Goal: Transaction & Acquisition: Purchase product/service

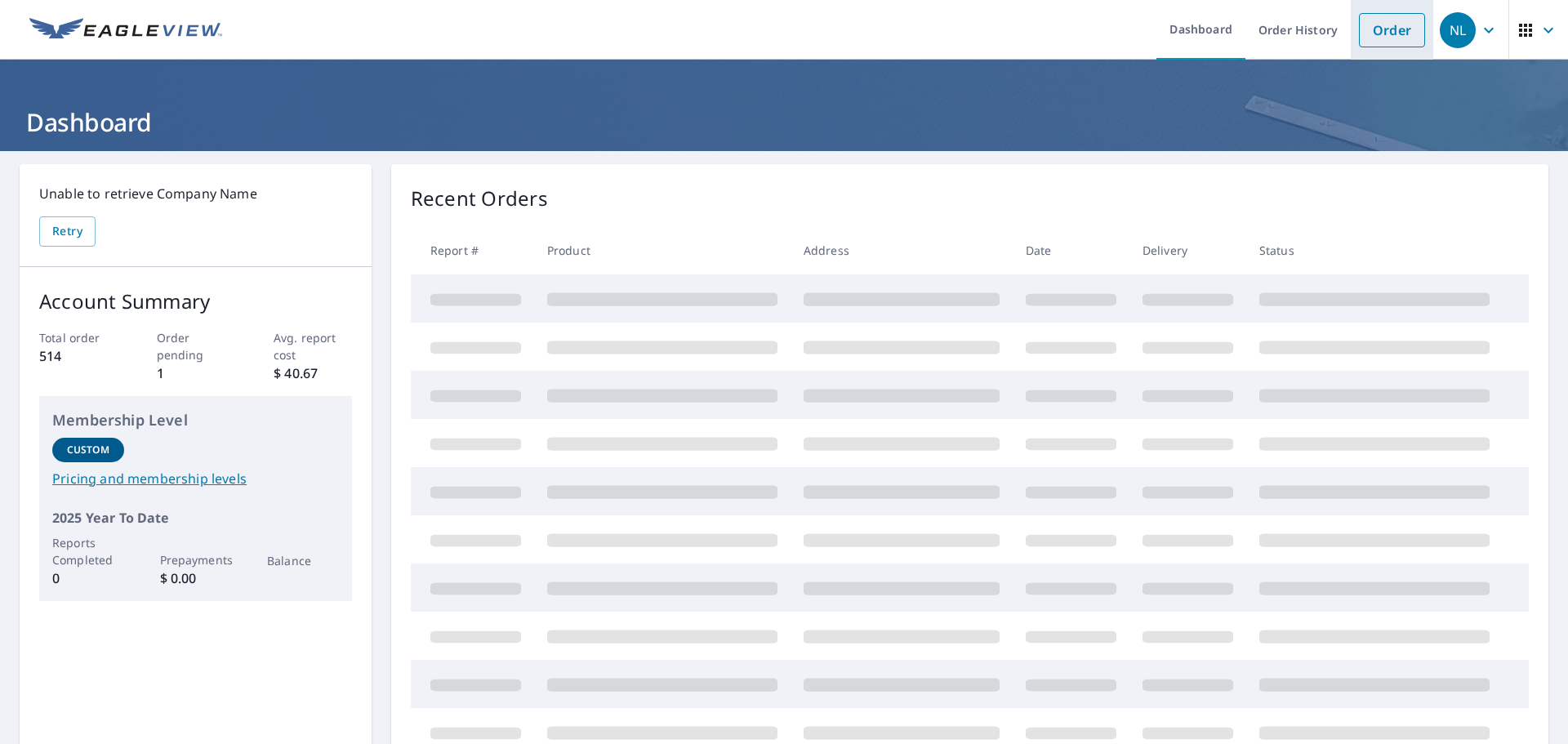
click at [1384, 39] on link "Order" at bounding box center [1392, 30] width 66 height 34
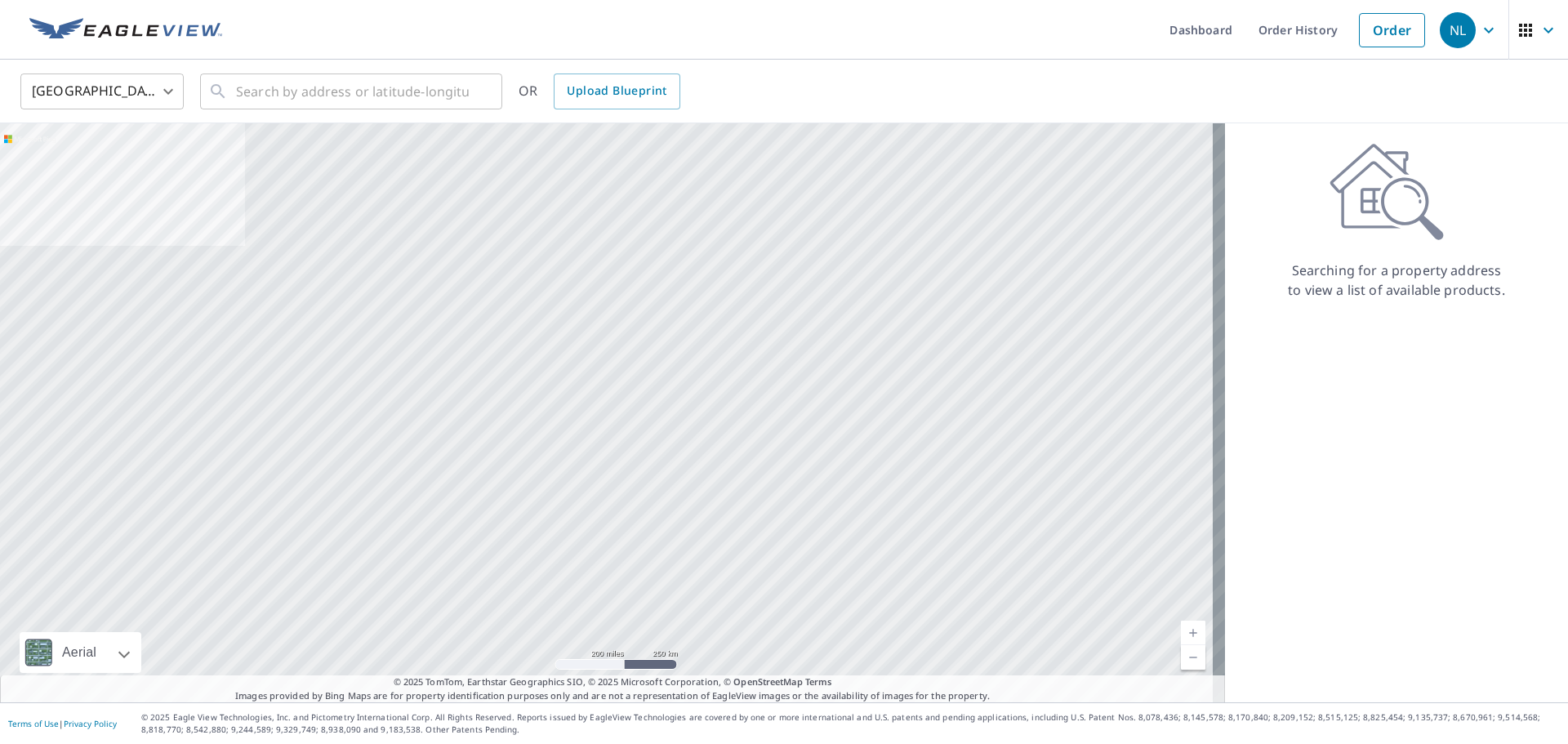
click at [168, 97] on body "NL NL Dashboard Order History Order NL United States US ​ ​ OR Upload Blueprint…" at bounding box center [784, 372] width 1568 height 744
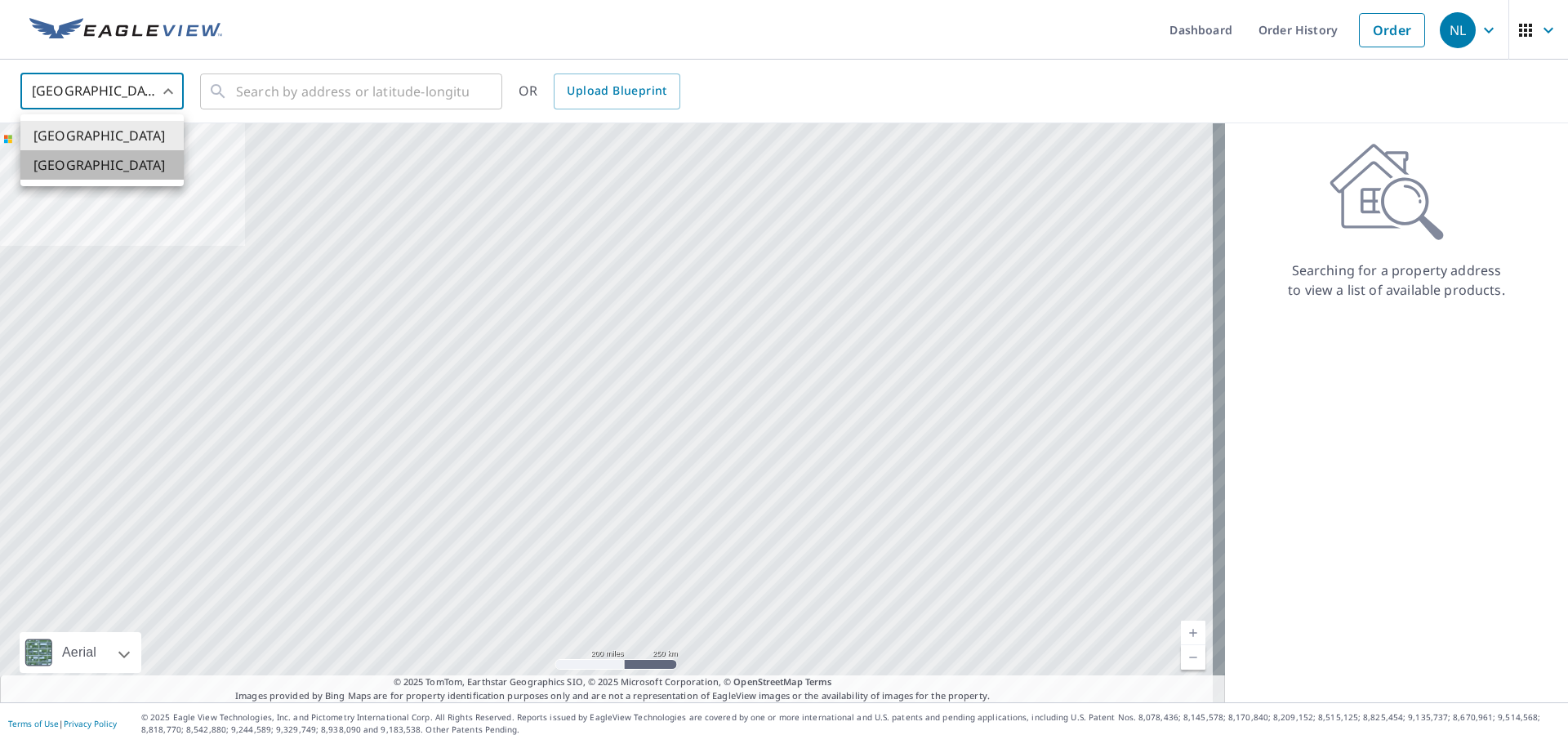
click at [102, 161] on li "[GEOGRAPHIC_DATA]" at bounding box center [102, 165] width 164 height 29
type input "CA"
click at [252, 88] on input "text" at bounding box center [352, 91] width 232 height 46
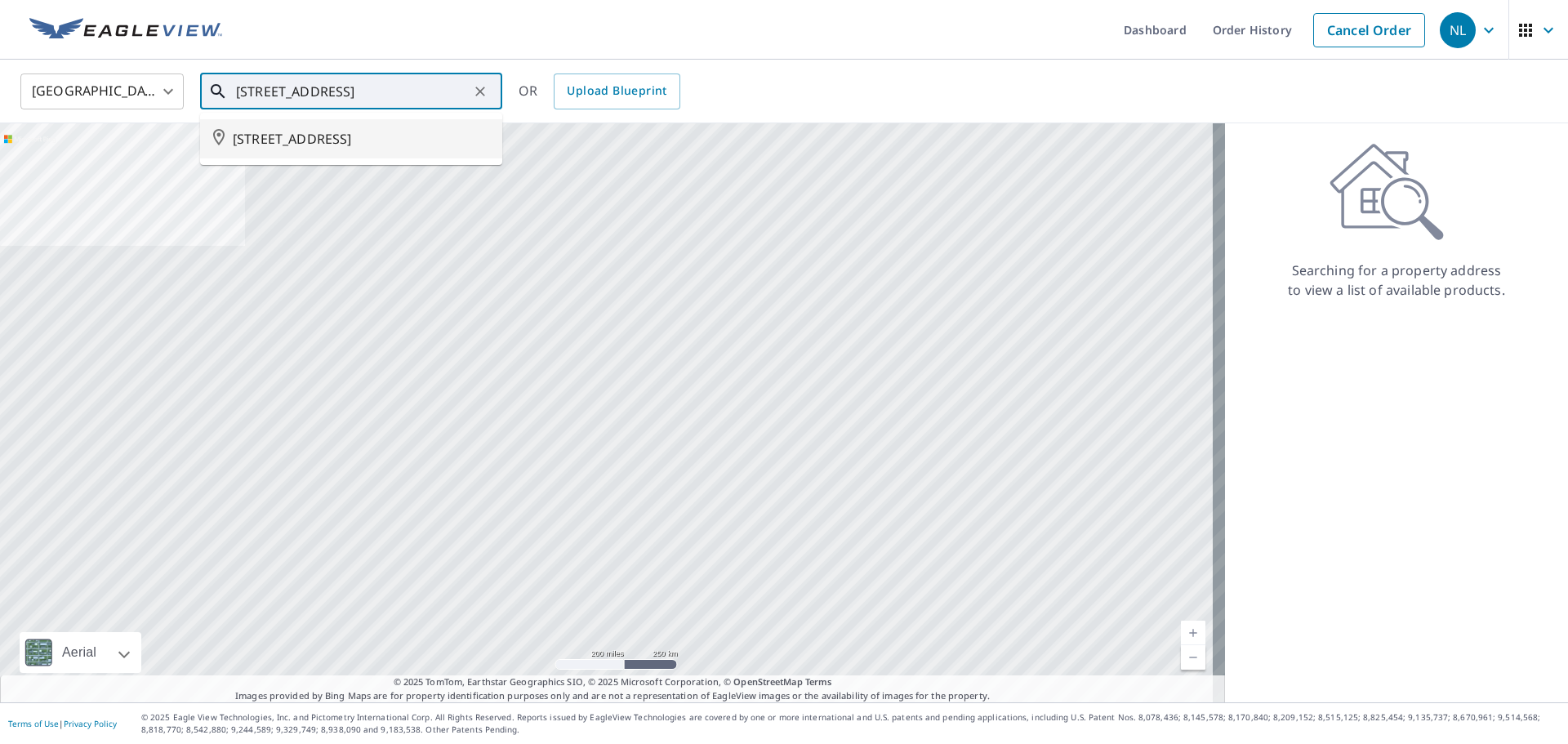
click at [318, 149] on span "[STREET_ADDRESS]" at bounding box center [361, 139] width 256 height 20
type input "[STREET_ADDRESS]"
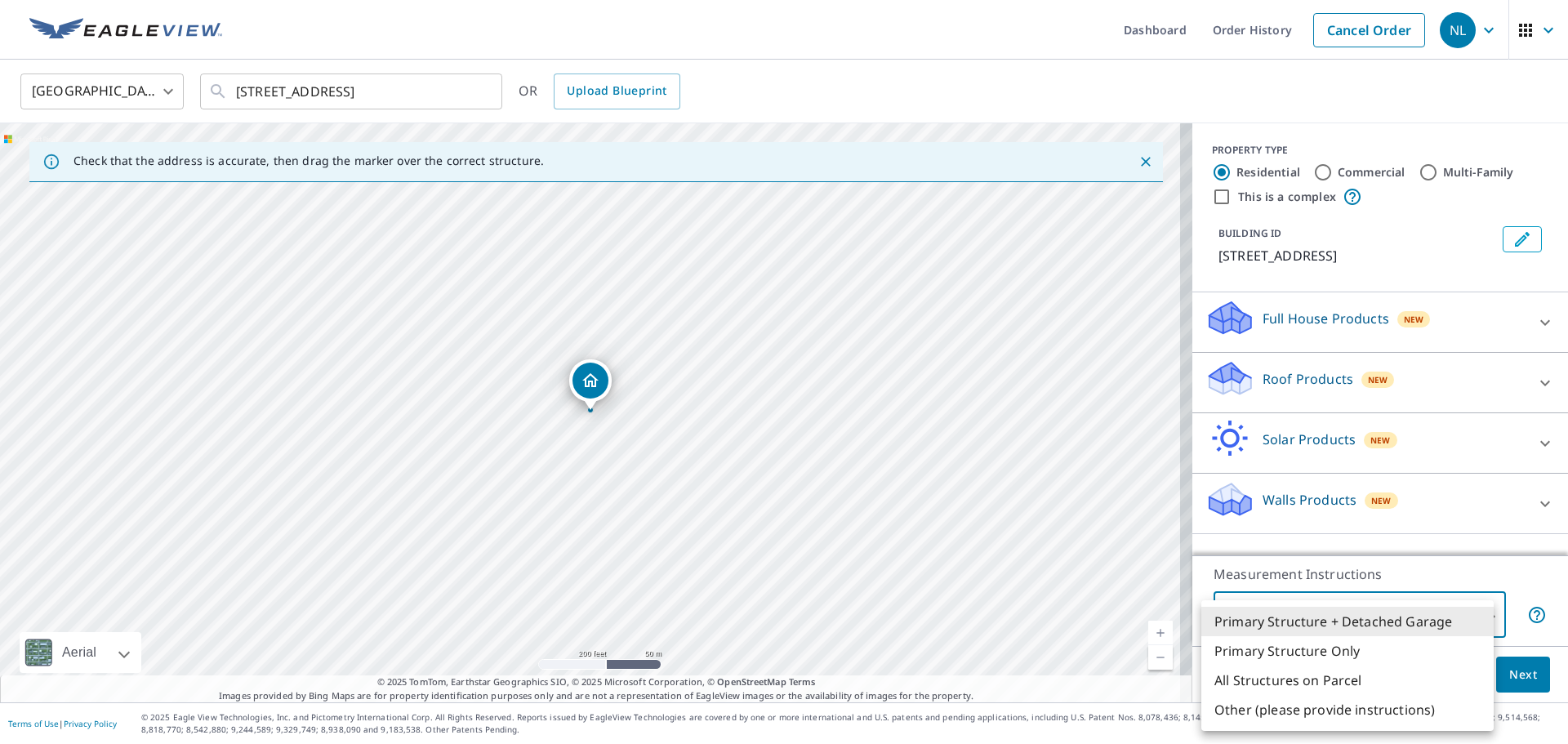
click at [1481, 611] on body "NL NL Dashboard Order History Cancel Order NL Canada [GEOGRAPHIC_DATA] ​ [STREE…" at bounding box center [784, 372] width 1568 height 744
click at [1481, 613] on li "Primary Structure + Detached Garage" at bounding box center [1348, 622] width 293 height 29
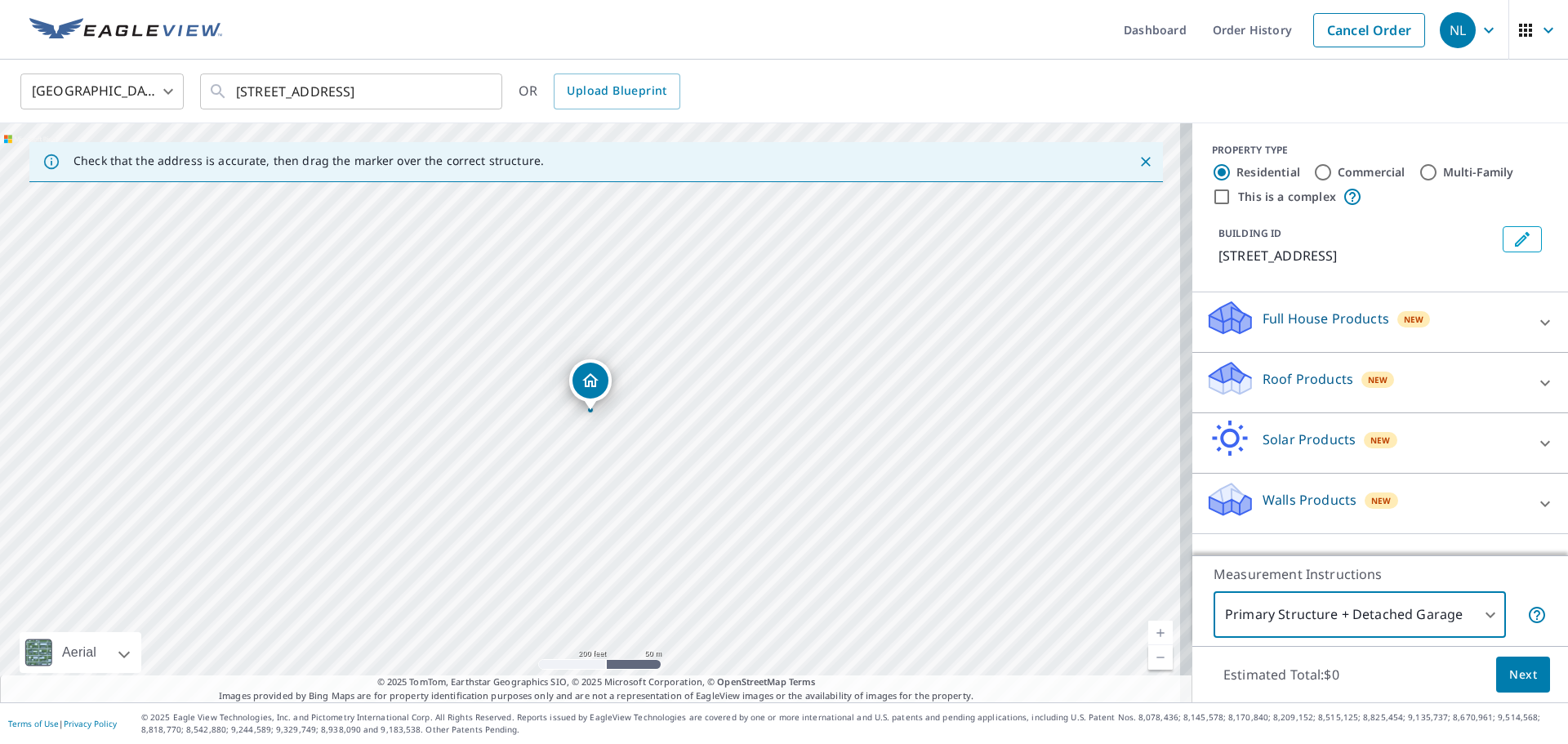
click at [1318, 328] on p "Full House Products" at bounding box center [1325, 319] width 127 height 20
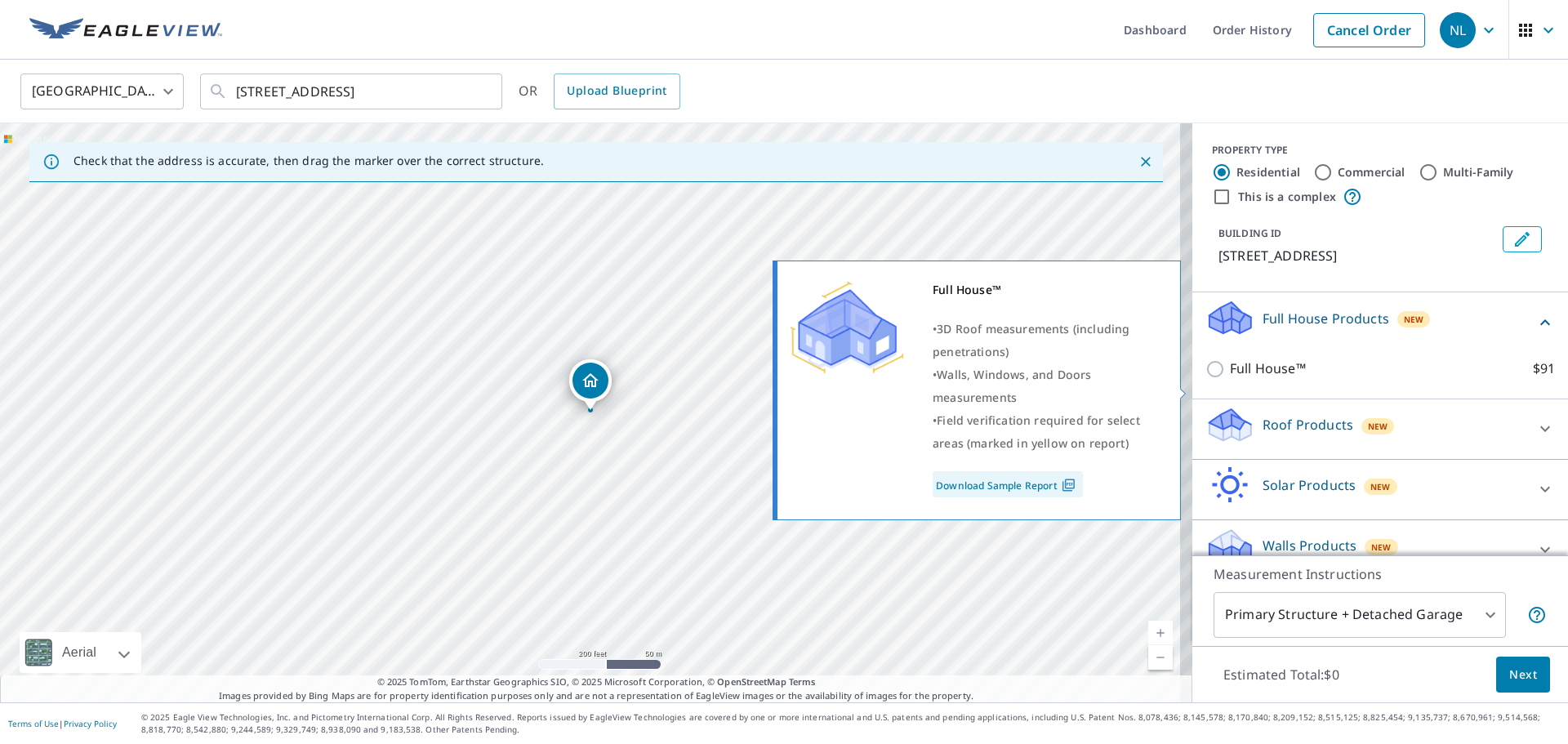
click at [1212, 379] on input "Full House™ $91" at bounding box center [1217, 369] width 24 height 20
checkbox input "true"
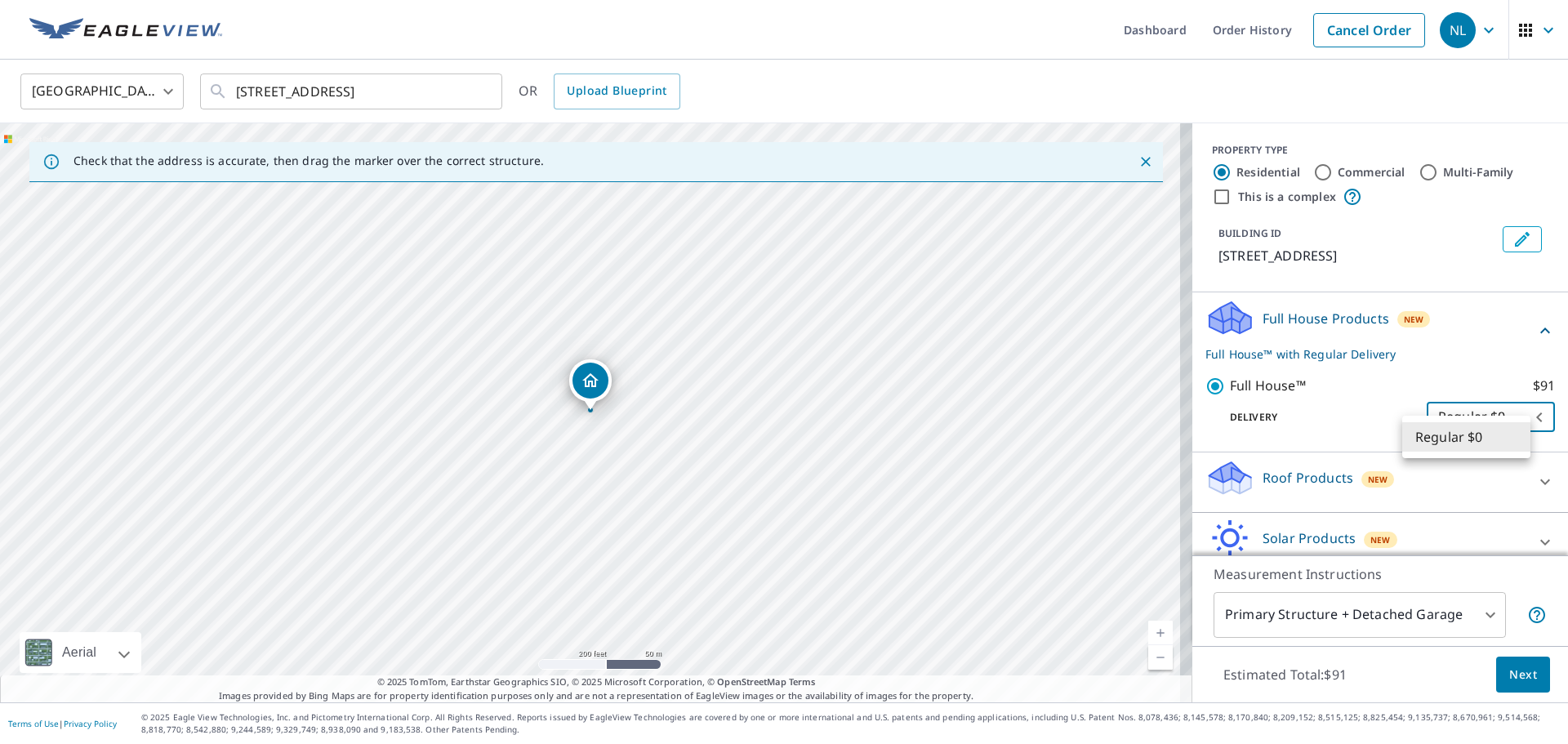
click at [1520, 439] on body "NL NL Dashboard Order History Cancel Order NL Canada [GEOGRAPHIC_DATA] ​ [STREE…" at bounding box center [784, 372] width 1568 height 744
click at [1520, 439] on li "Regular $0" at bounding box center [1466, 437] width 128 height 29
click at [1512, 676] on span "Next" at bounding box center [1522, 675] width 28 height 21
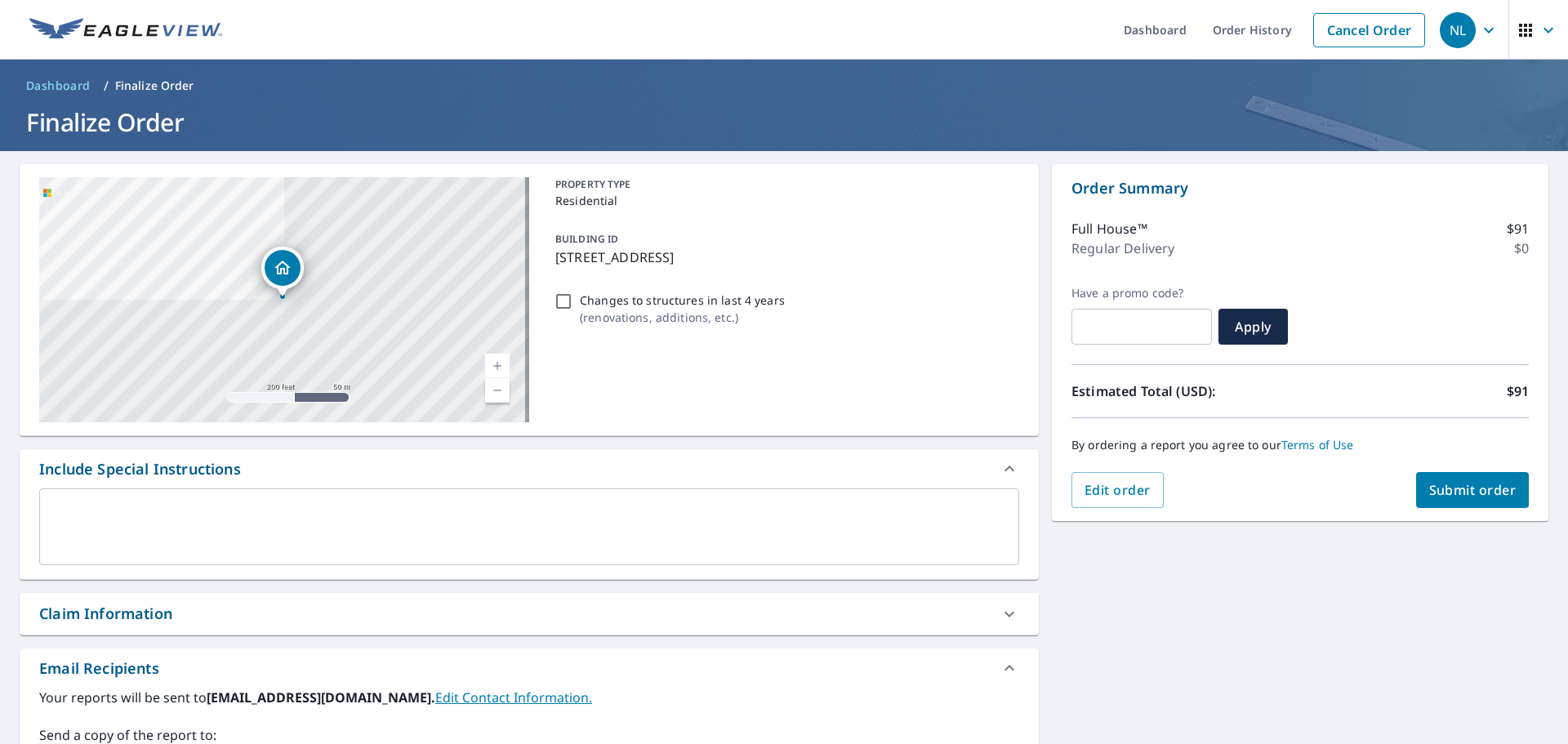
click at [1448, 487] on span "Submit order" at bounding box center [1472, 490] width 88 height 18
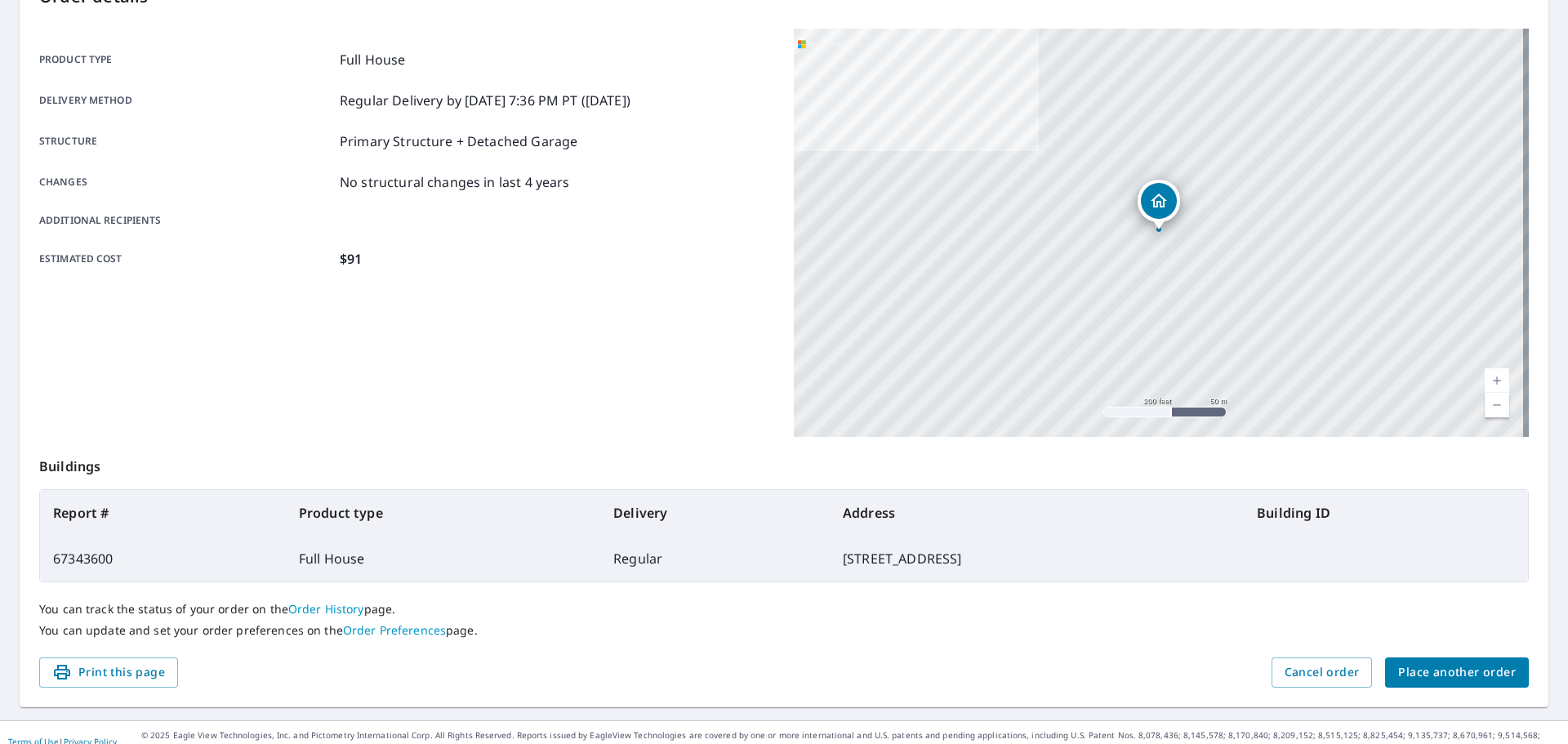
scroll to position [217, 0]
